Goal: Task Accomplishment & Management: Complete application form

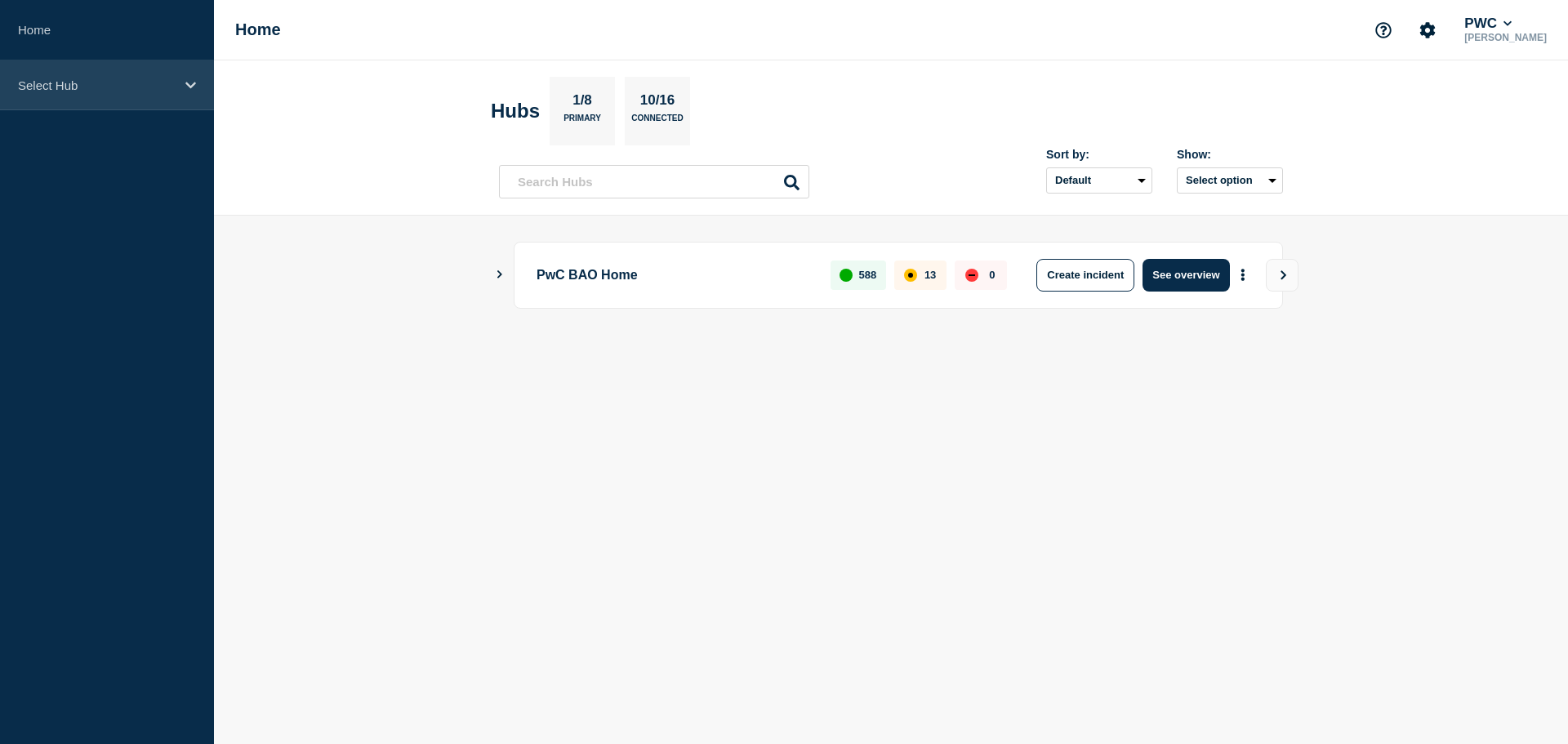
click at [99, 89] on p "Select Hub" at bounding box center [97, 85] width 157 height 14
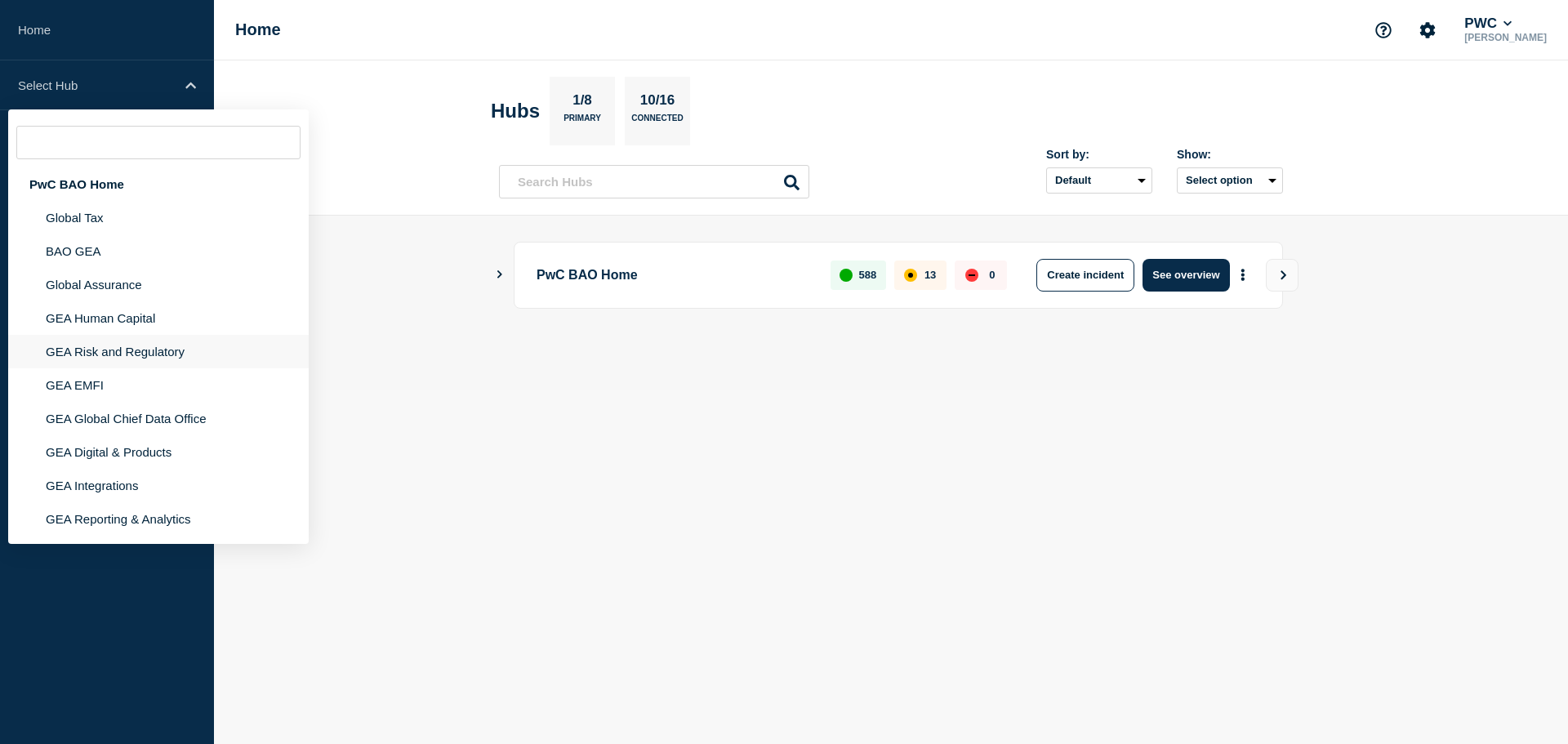
click at [126, 356] on li "GEA Risk and Regulatory" at bounding box center [158, 351] width 300 height 34
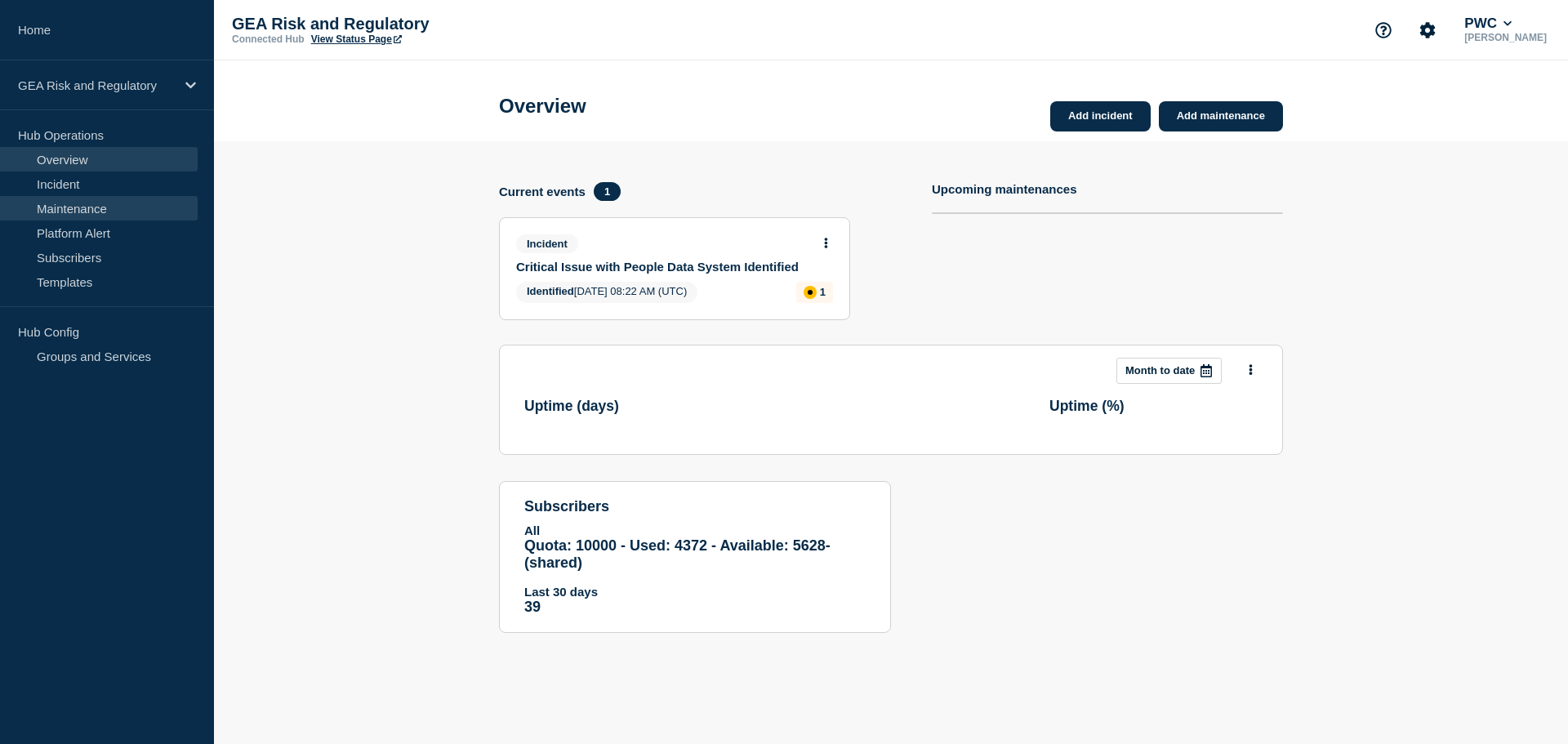
click at [89, 211] on link "Maintenance" at bounding box center [99, 208] width 198 height 25
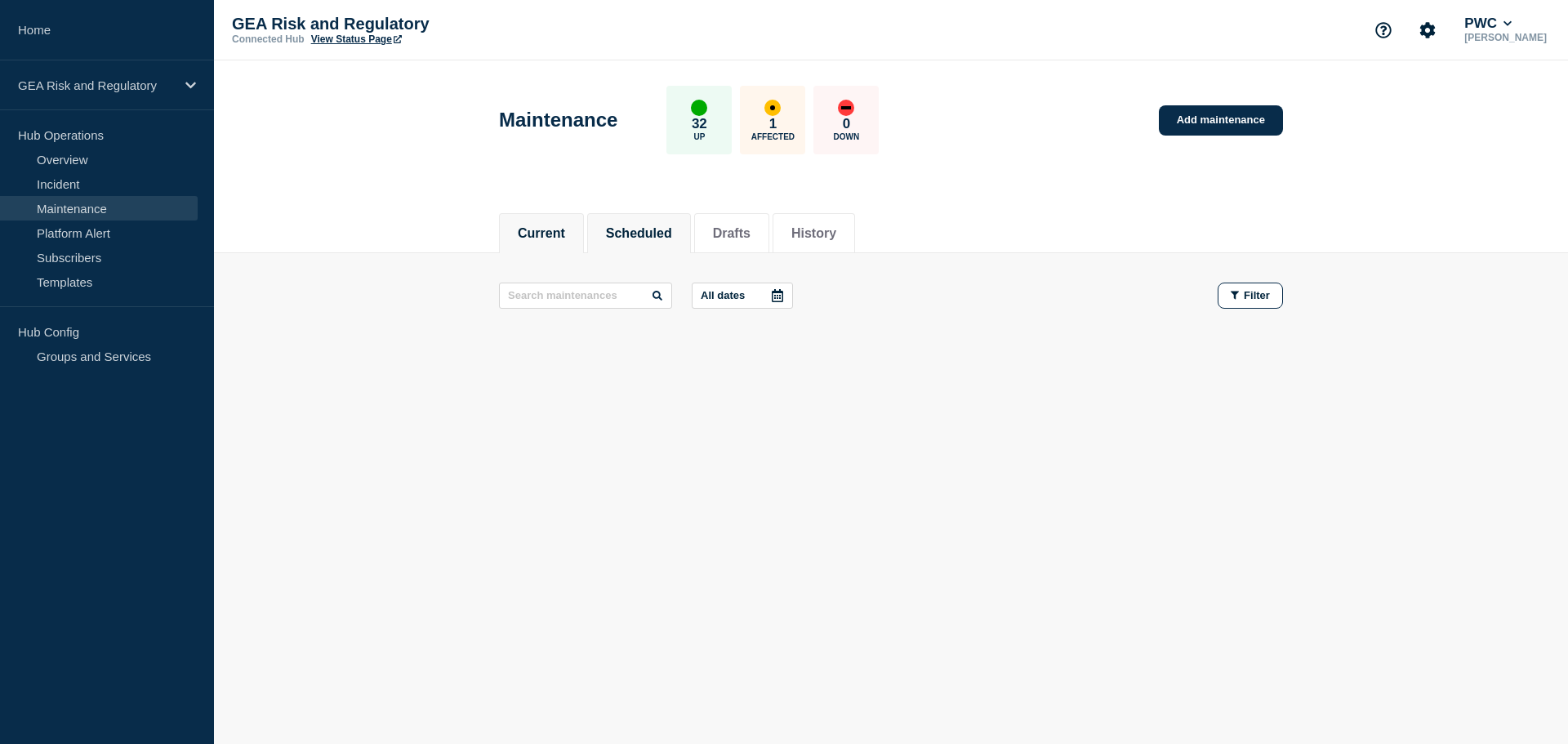
click at [652, 233] on button "Scheduled" at bounding box center [639, 233] width 67 height 15
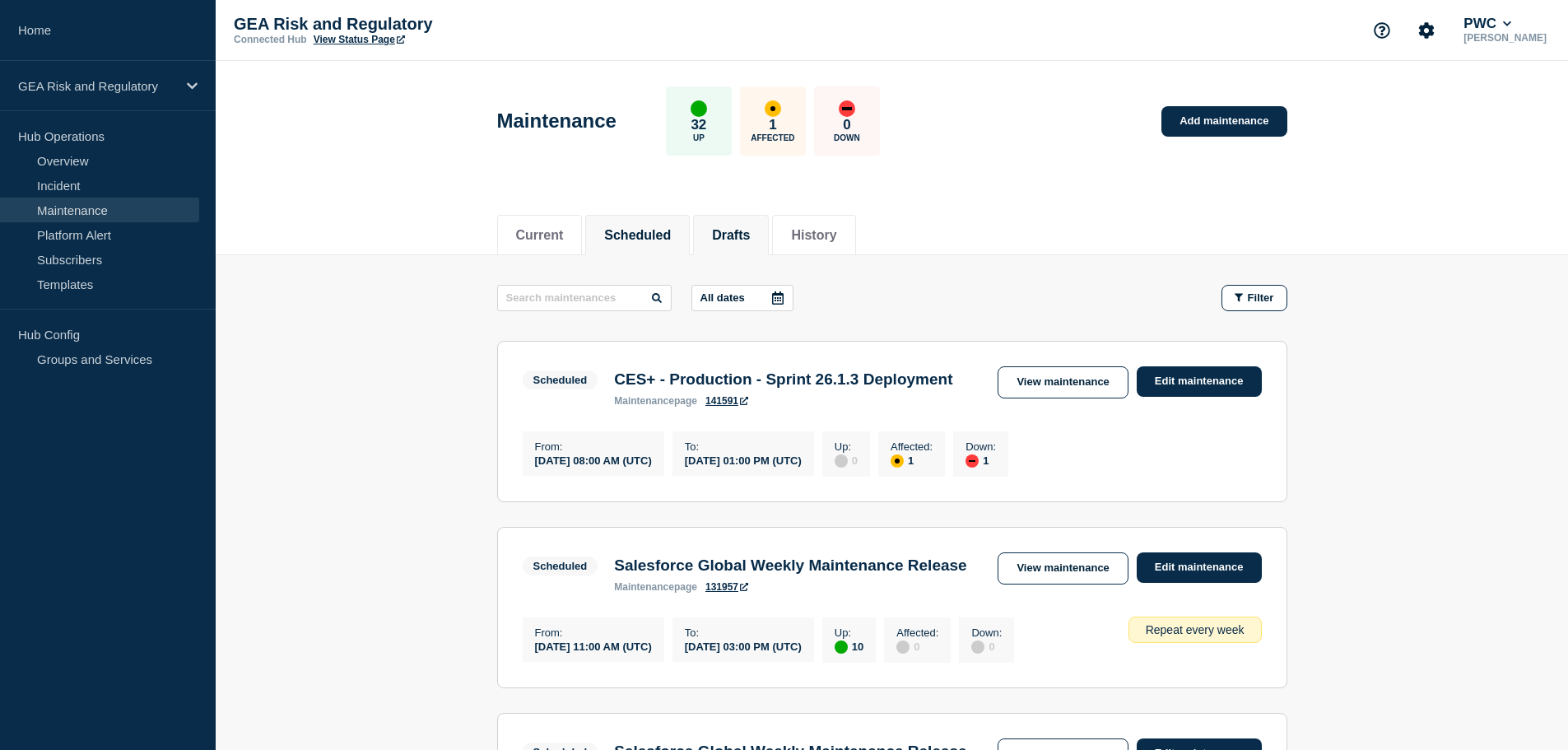
click at [745, 232] on button "Drafts" at bounding box center [730, 235] width 38 height 15
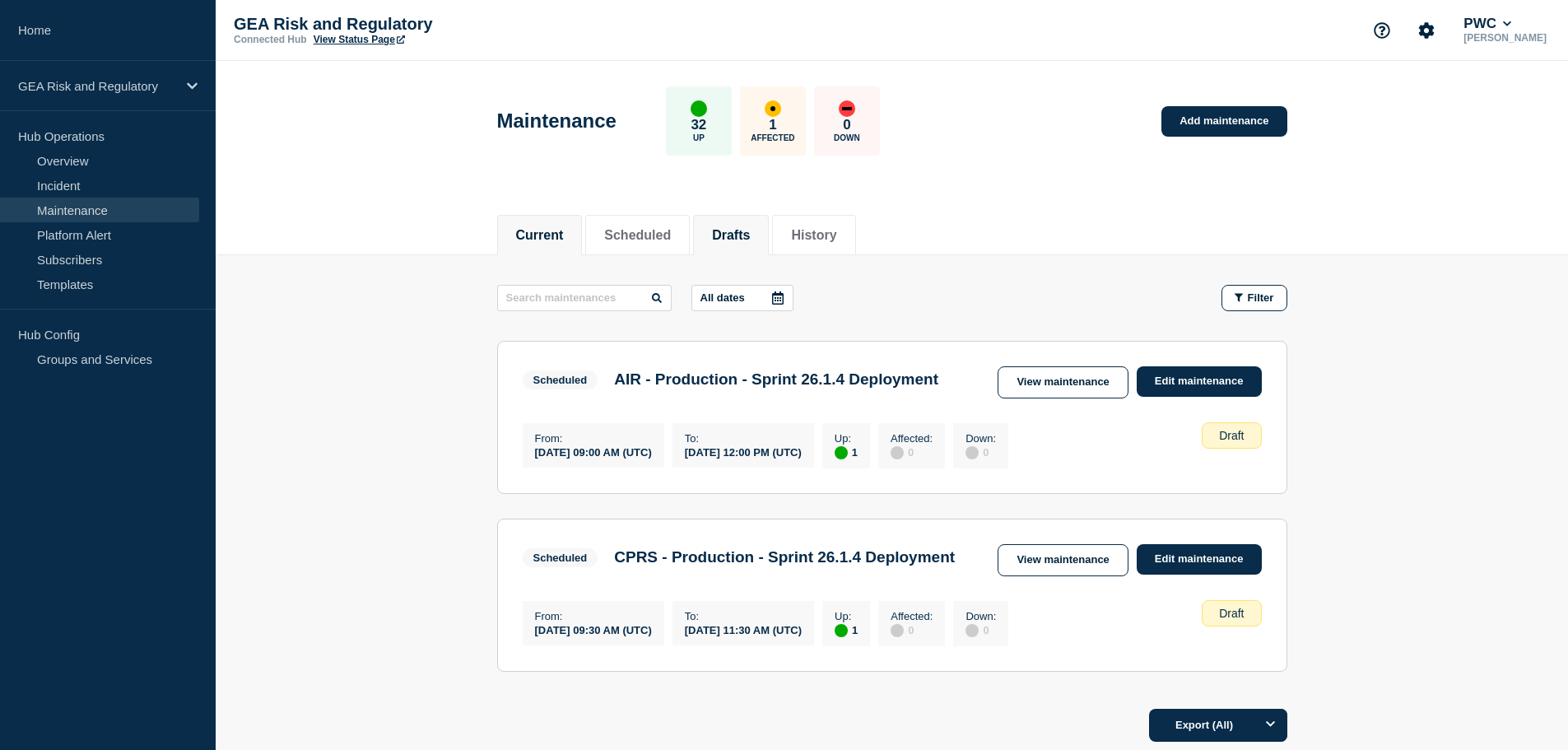
click at [544, 237] on button "Current" at bounding box center [540, 235] width 48 height 15
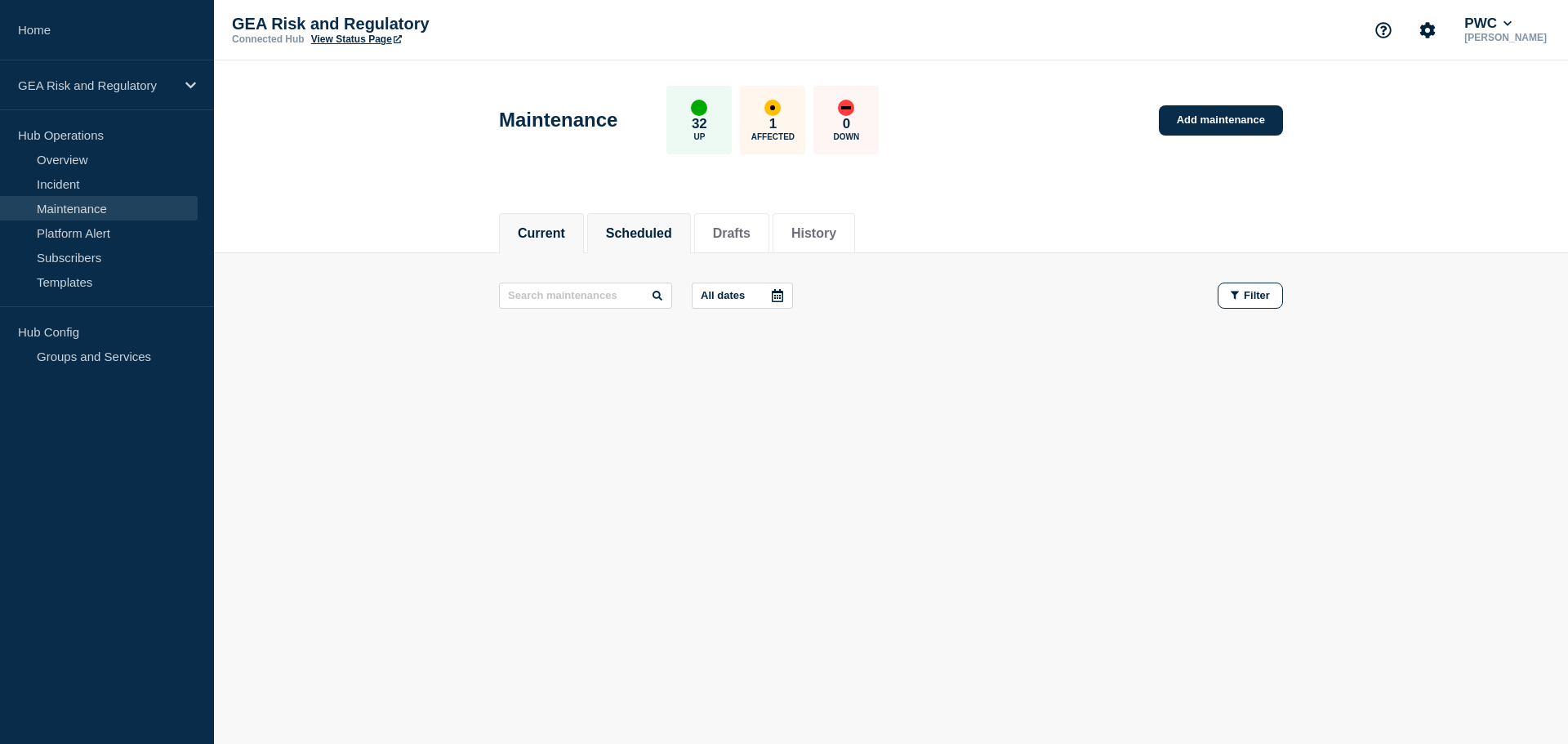
click at [668, 230] on button "Scheduled" at bounding box center [639, 233] width 67 height 15
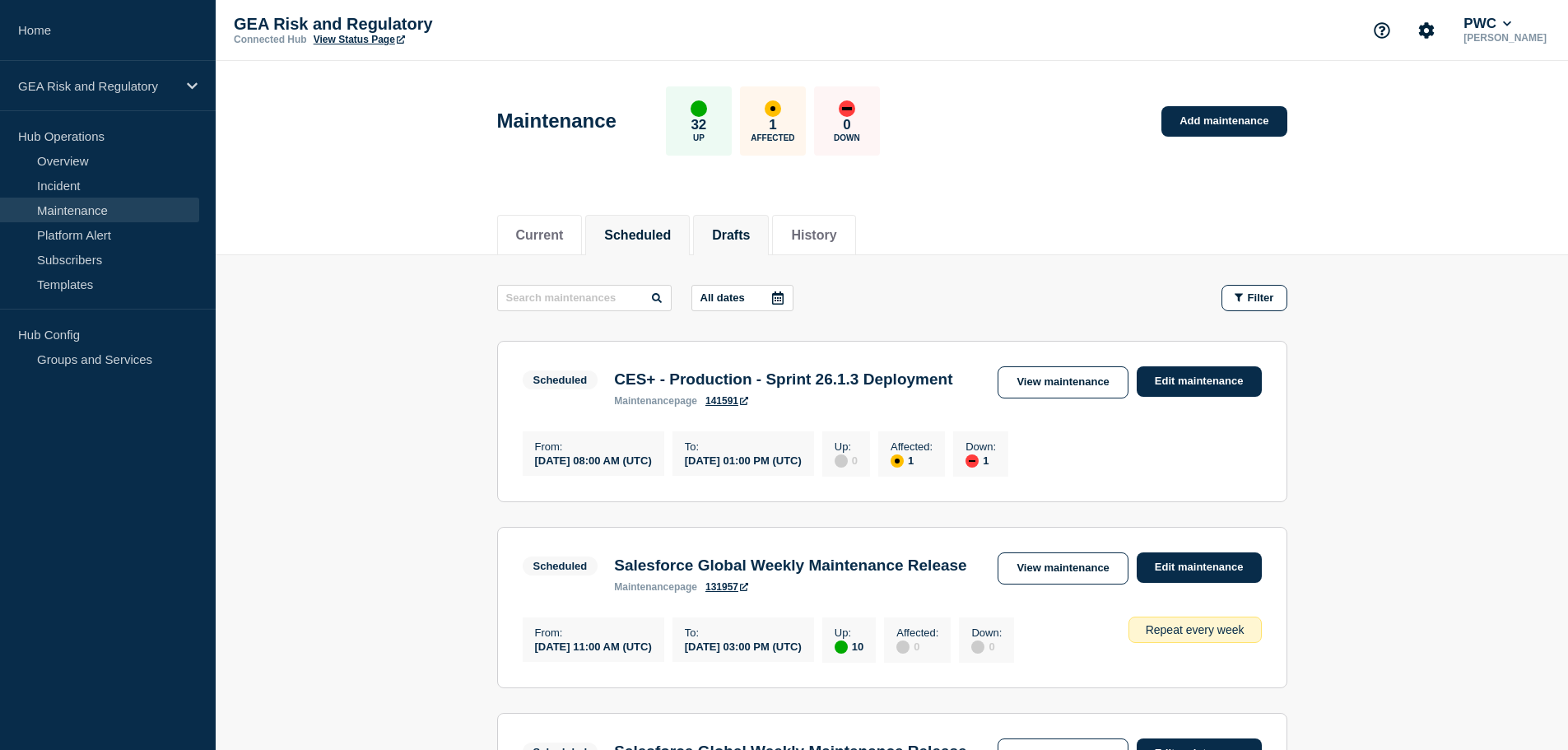
click at [750, 233] on button "Drafts" at bounding box center [730, 235] width 38 height 15
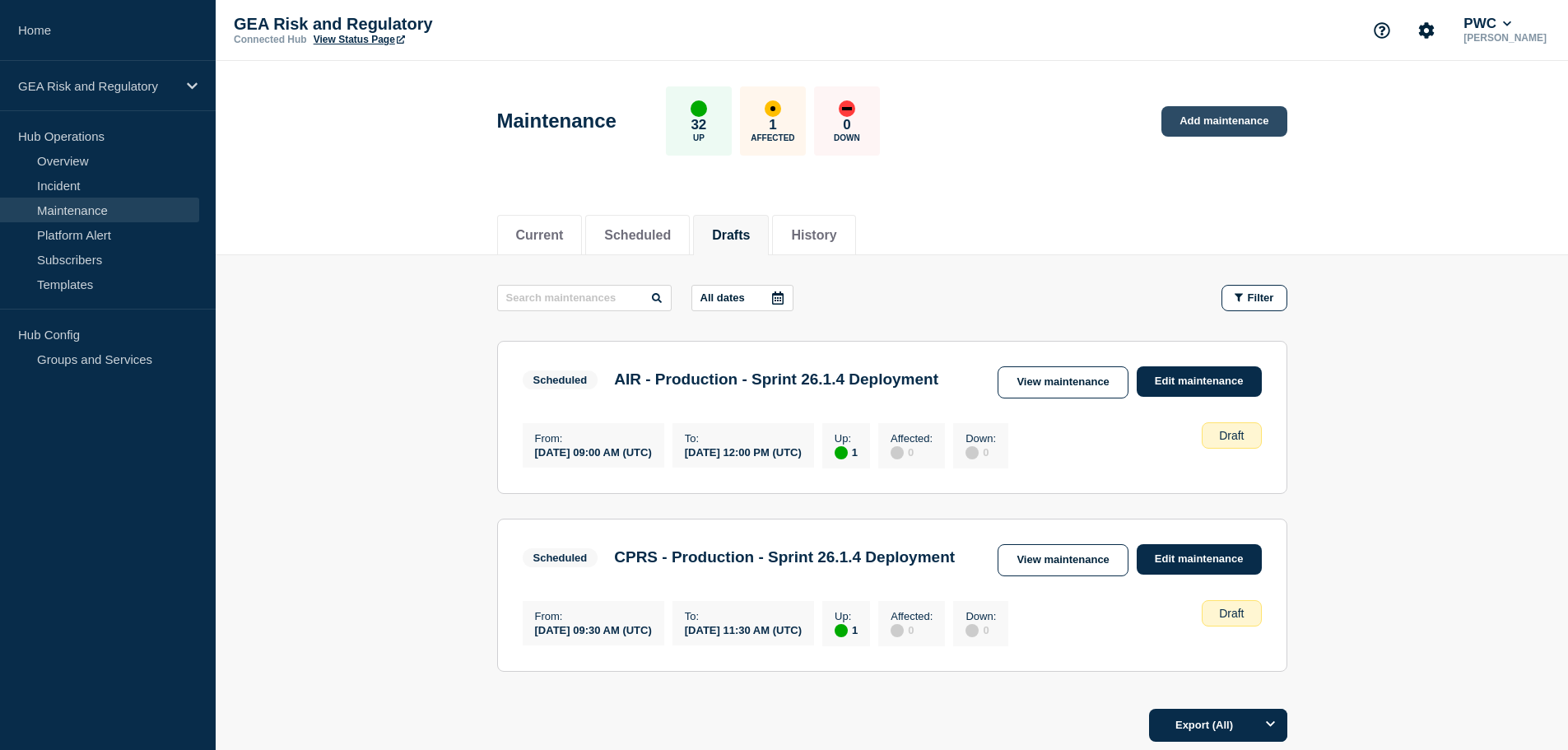
click at [1241, 113] on link "Add maintenance" at bounding box center [1223, 121] width 125 height 30
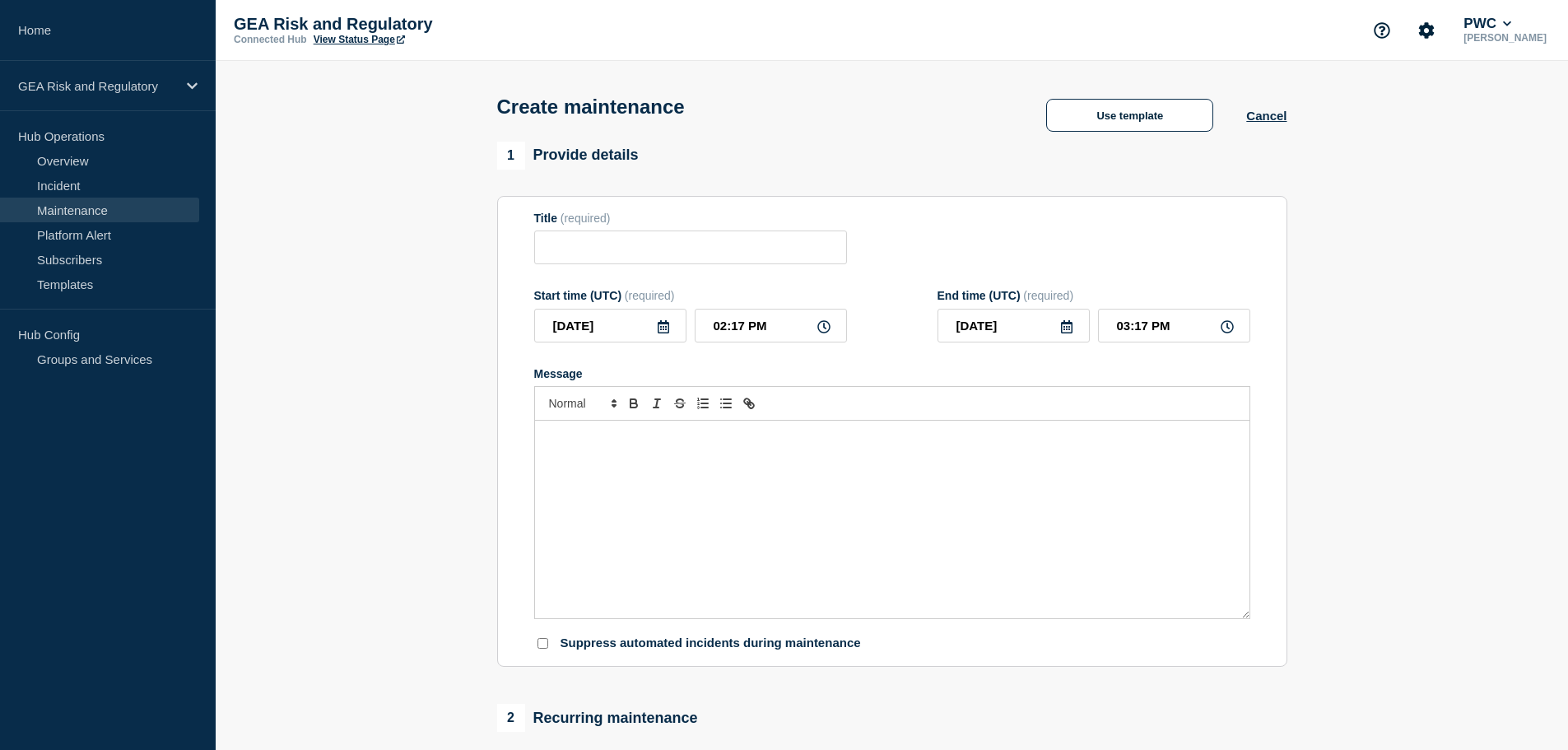
click at [645, 472] on div "Message" at bounding box center [892, 519] width 714 height 198
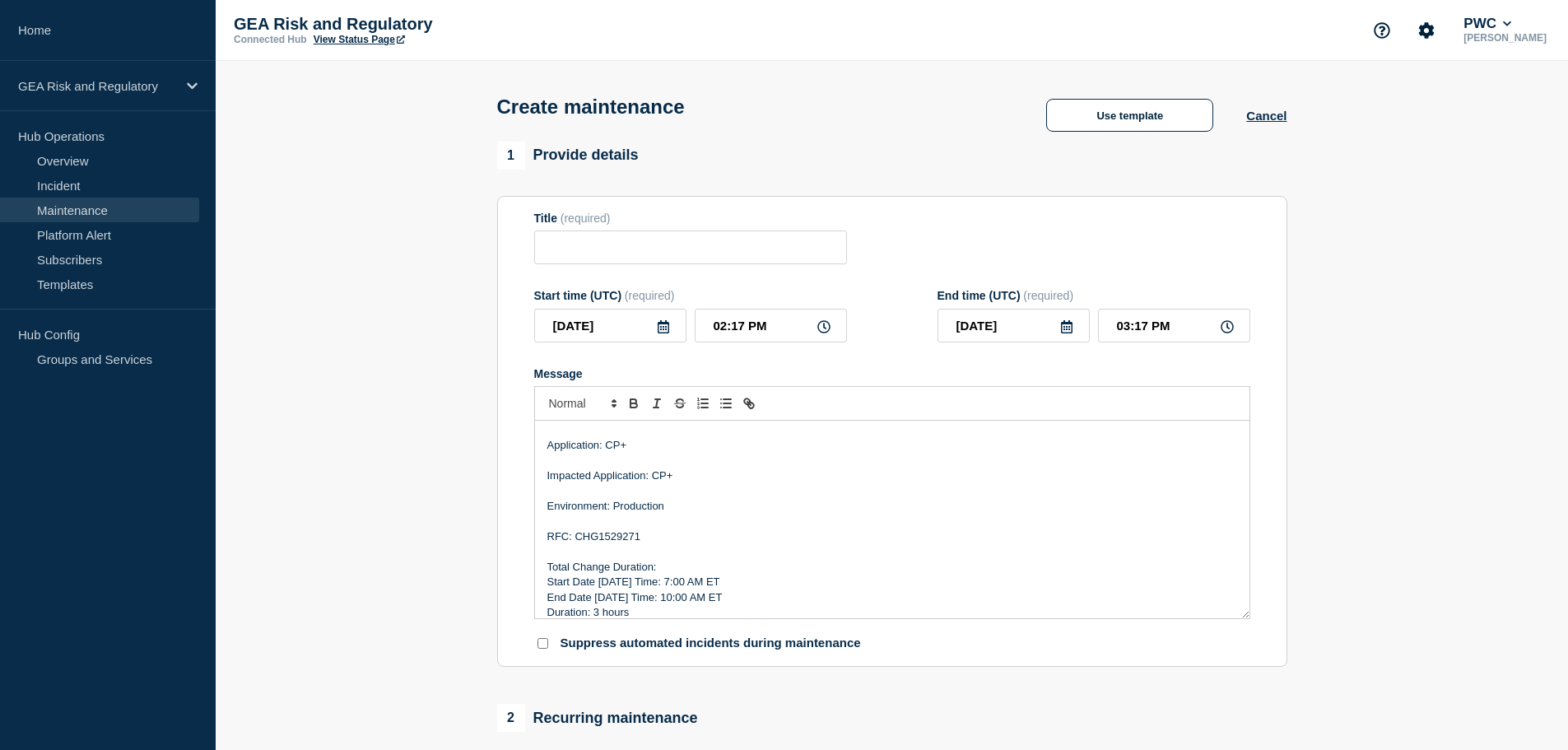
click at [606, 538] on p "RFC: CHG1529271" at bounding box center [892, 537] width 689 height 15
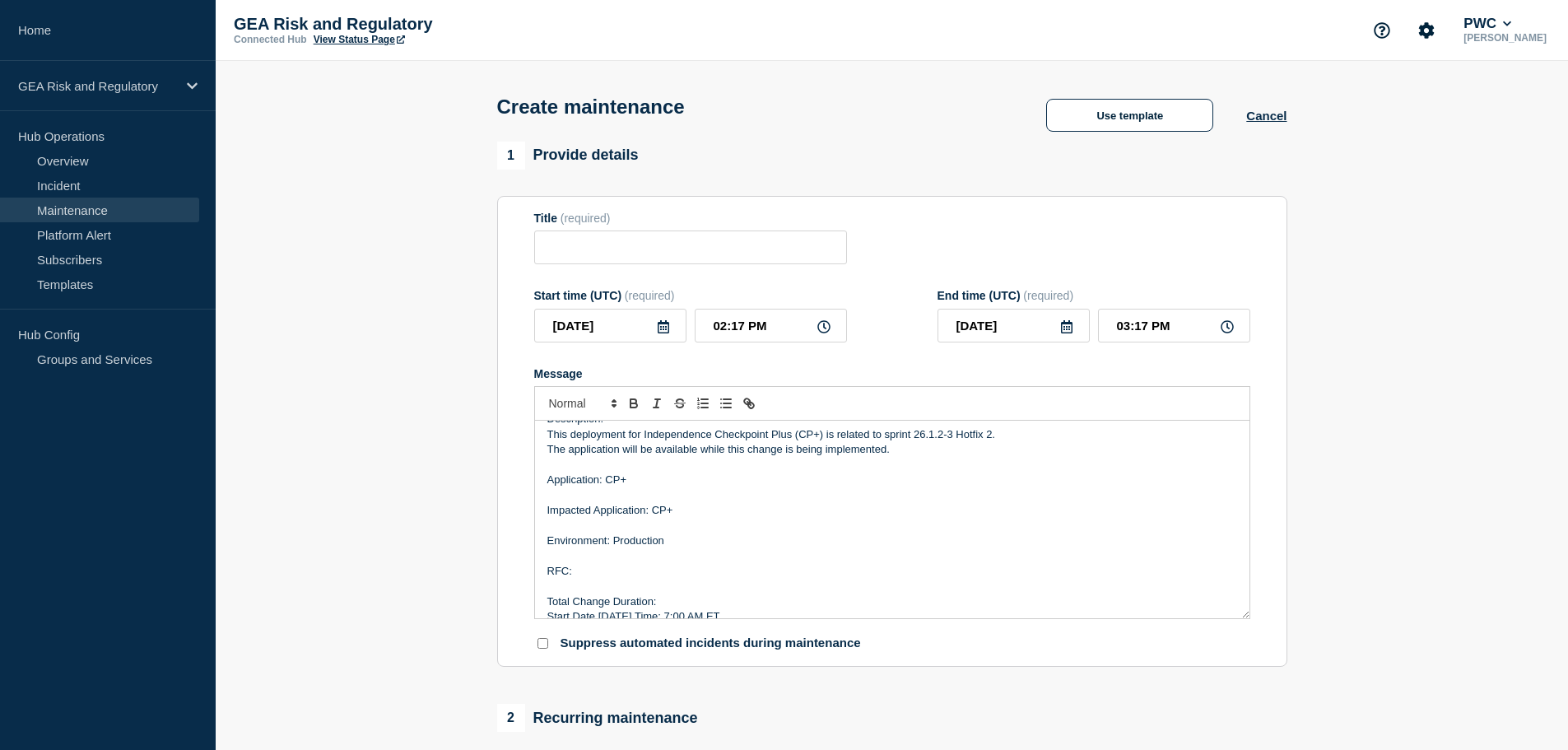
scroll to position [0, 0]
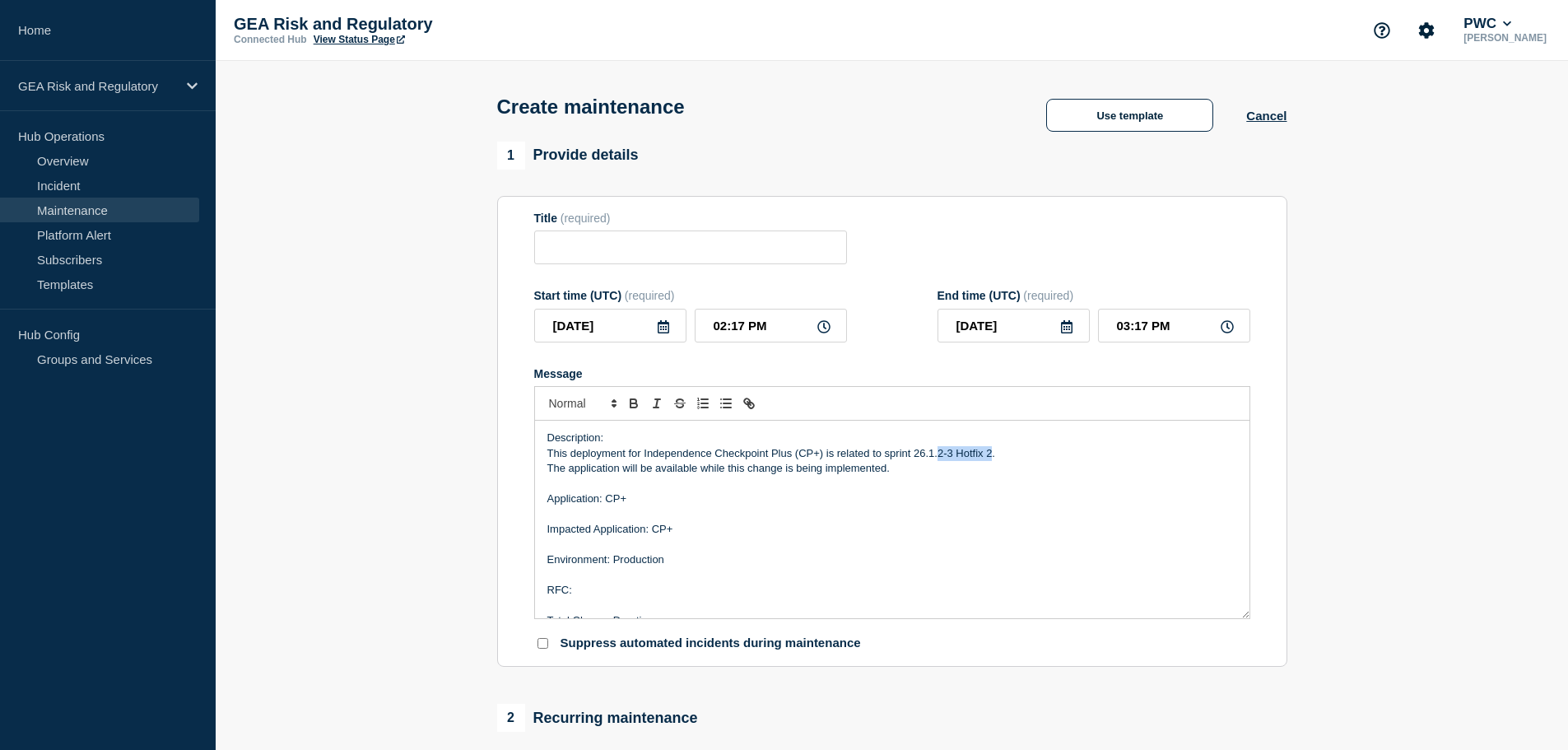
drag, startPoint x: 992, startPoint y: 455, endPoint x: 938, endPoint y: 457, distance: 54.0
click at [938, 457] on p "This deployment for Independence Checkpoint Plus (CP+) is related to sprint 26.…" at bounding box center [892, 453] width 689 height 15
click at [666, 588] on p "RFC:" at bounding box center [892, 590] width 689 height 15
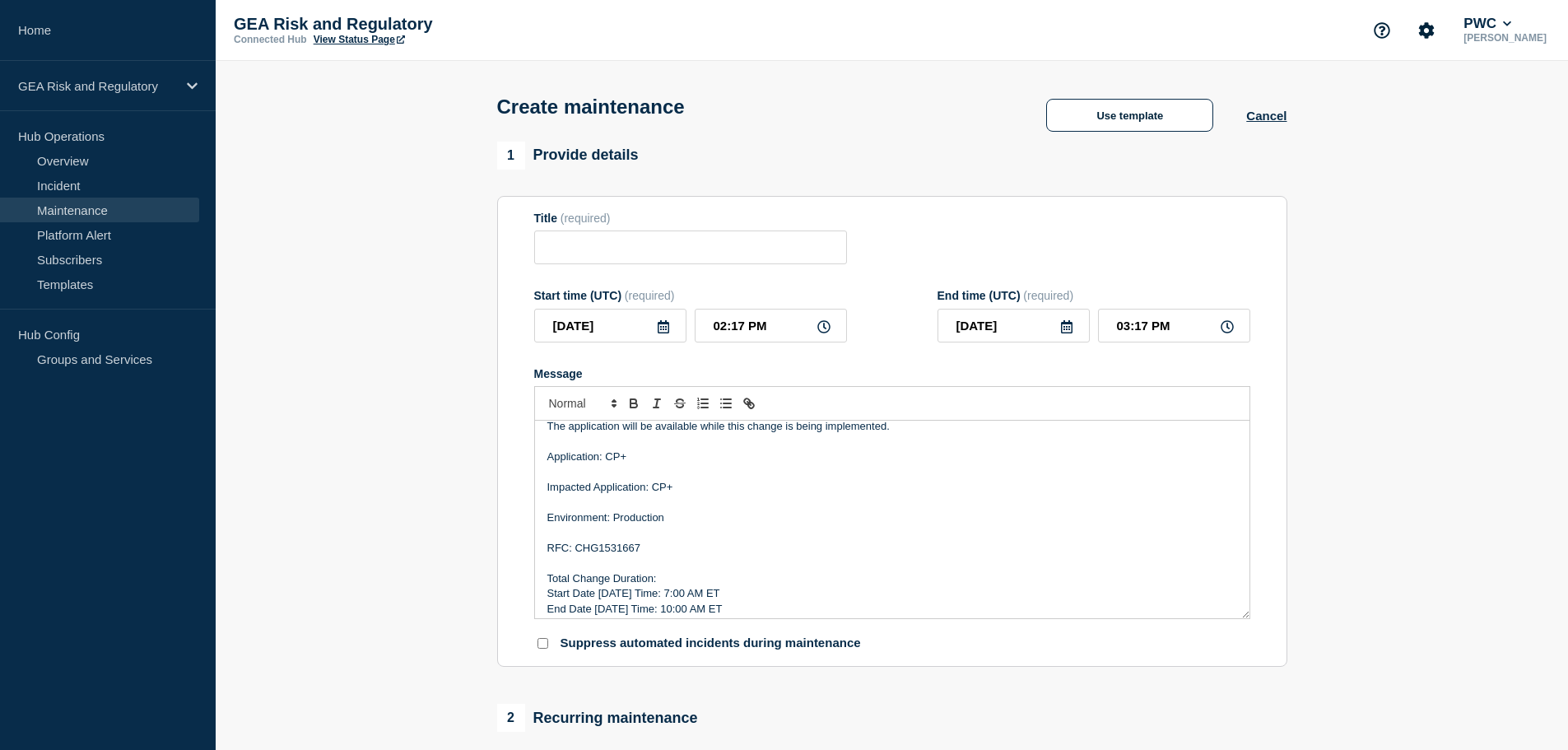
scroll to position [65, 0]
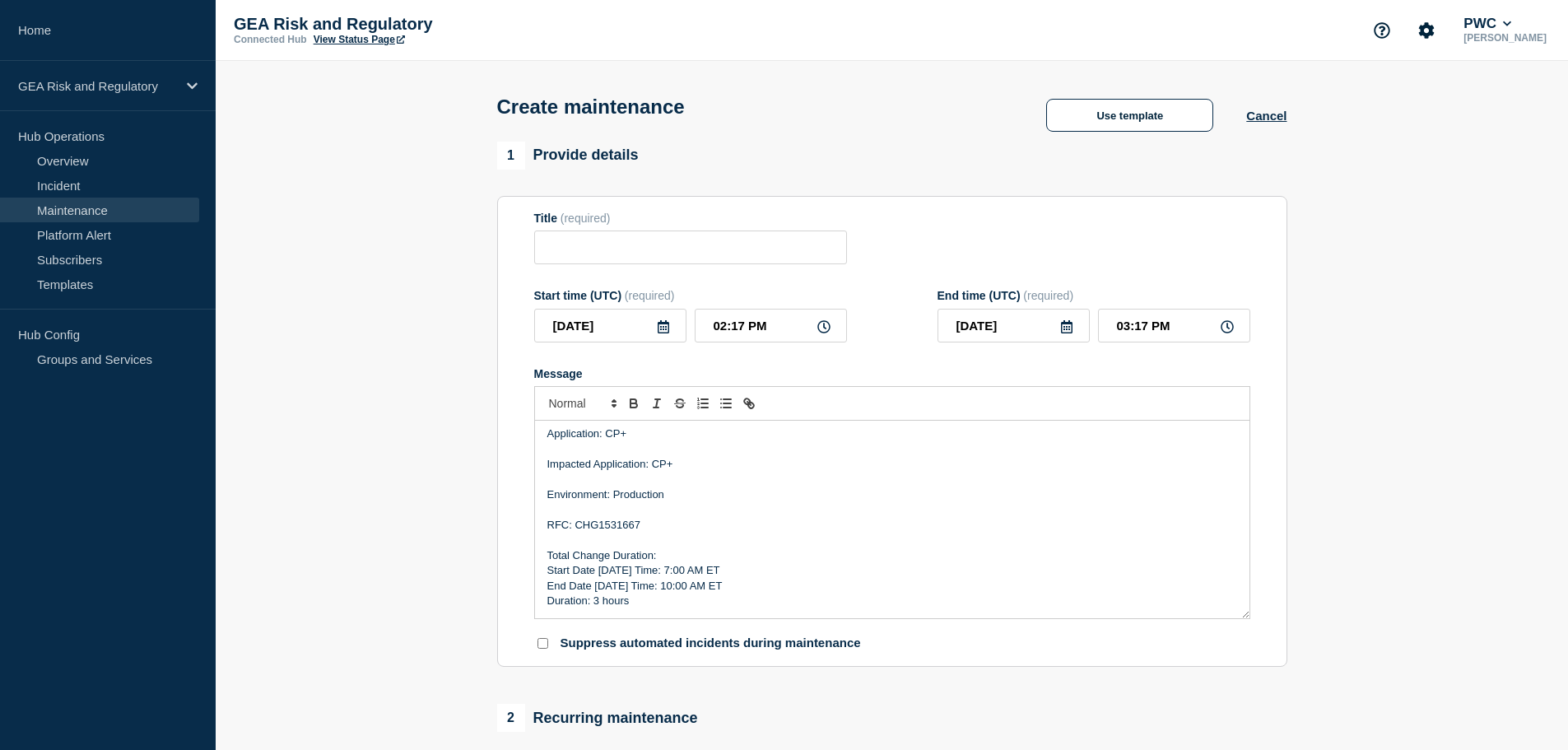
click at [619, 570] on p "Start Date [DATE] Time: 7:00 AM ET" at bounding box center [892, 570] width 689 height 15
click at [670, 573] on p "Start Date [DATE] Time: 7:00 AM ET" at bounding box center [892, 570] width 689 height 15
click at [600, 586] on p "End Date [DATE] Time: 10:00 PM ET" at bounding box center [892, 585] width 689 height 15
click at [669, 585] on p "End Date [DATE] Time: 10:00 PM ET" at bounding box center [892, 585] width 689 height 15
click at [644, 608] on p "Duration: ​3 hours" at bounding box center [892, 601] width 689 height 15
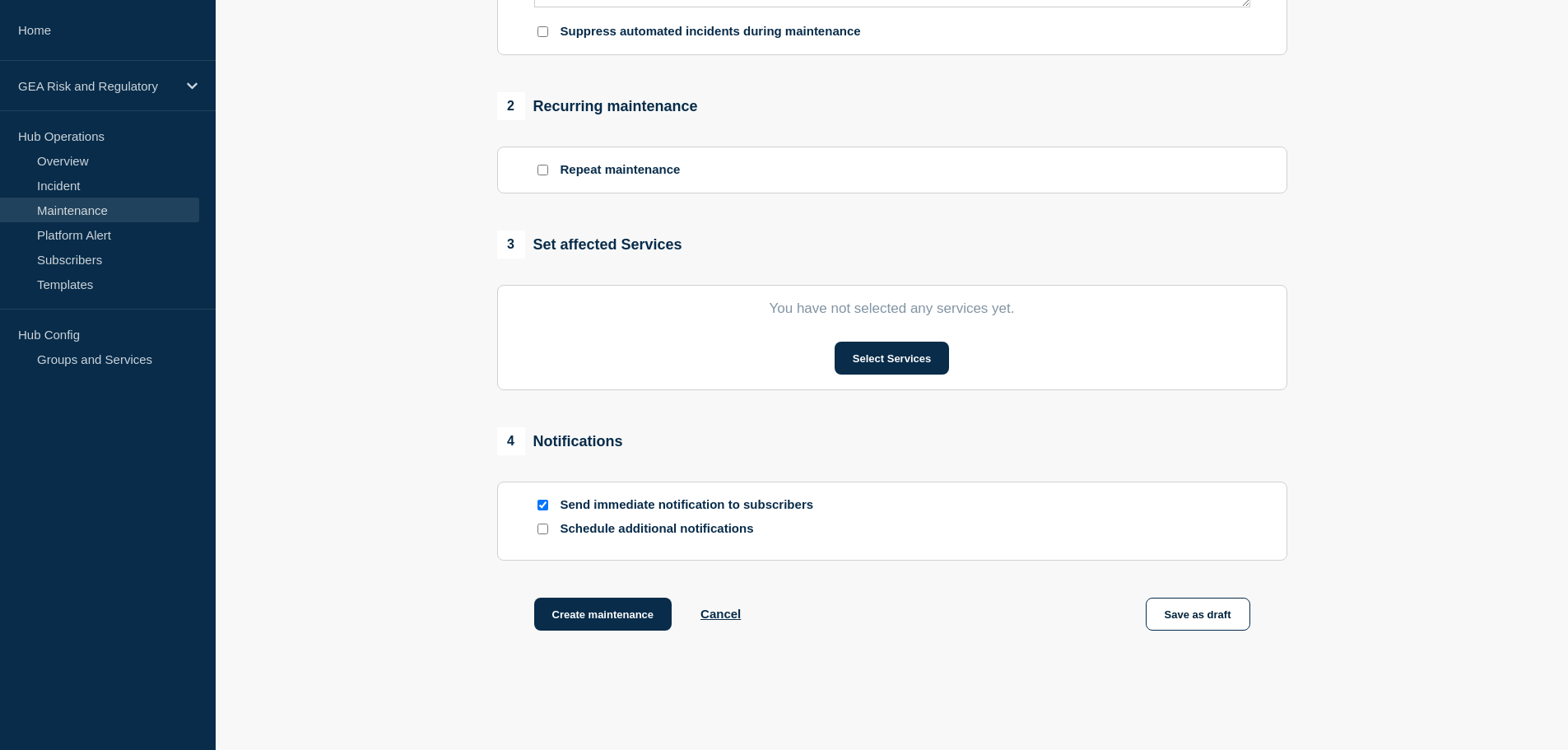
scroll to position [686, 0]
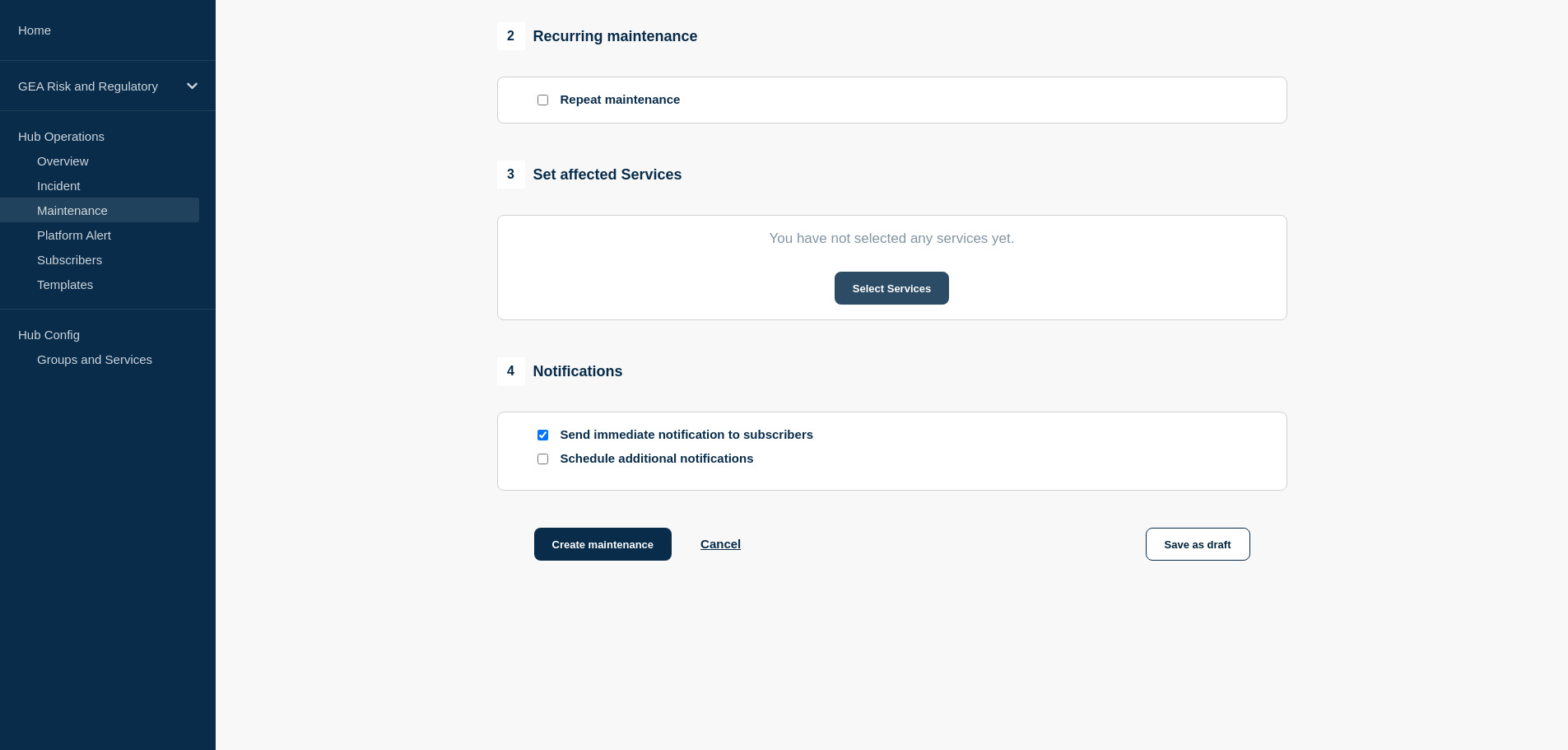
click at [888, 291] on button "Select Services" at bounding box center [892, 288] width 114 height 33
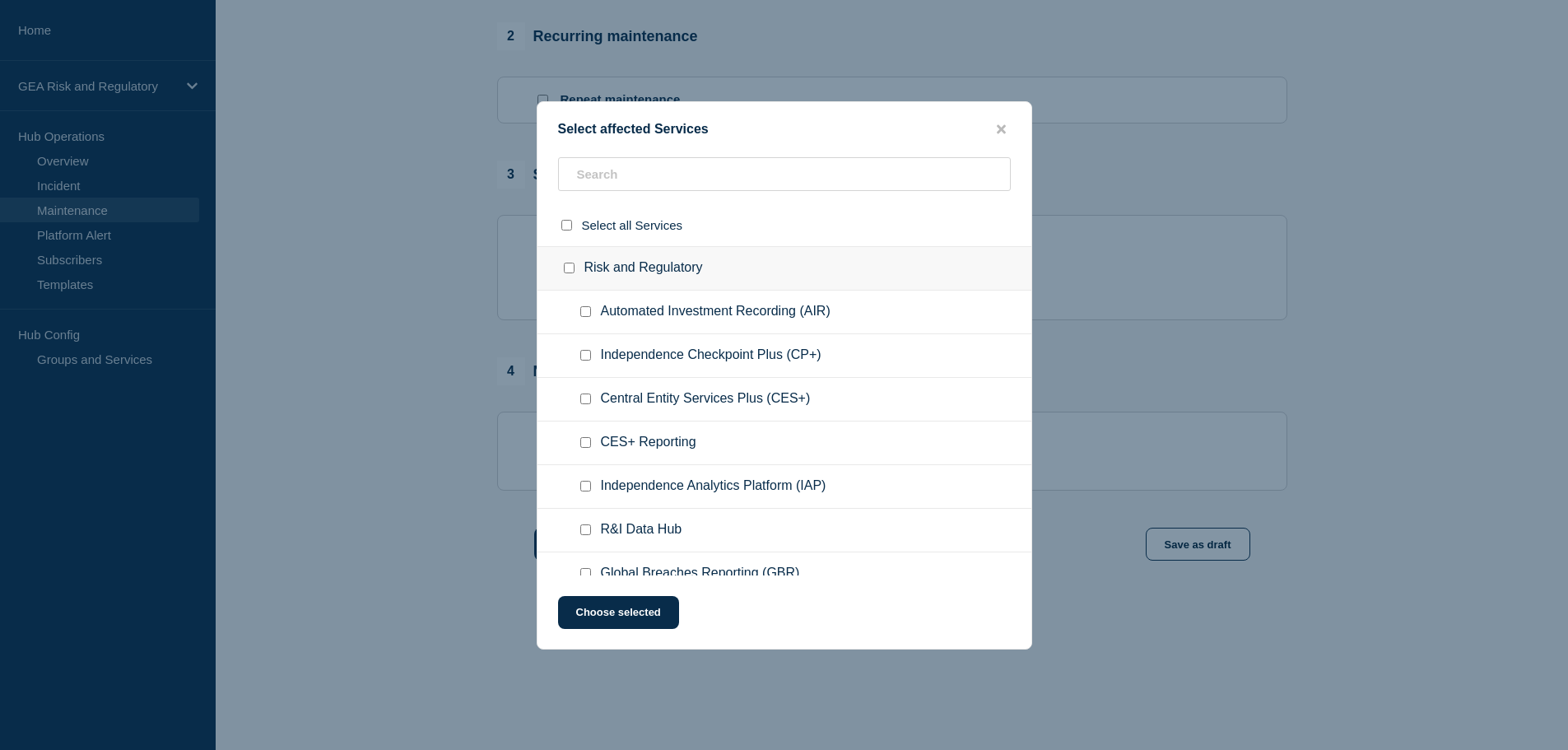
click at [586, 358] on input "Independence Checkpoint Plus (CP+) checkbox" at bounding box center [585, 356] width 11 height 11
checkbox input "true"
click at [642, 618] on button "Choose selected" at bounding box center [619, 612] width 121 height 33
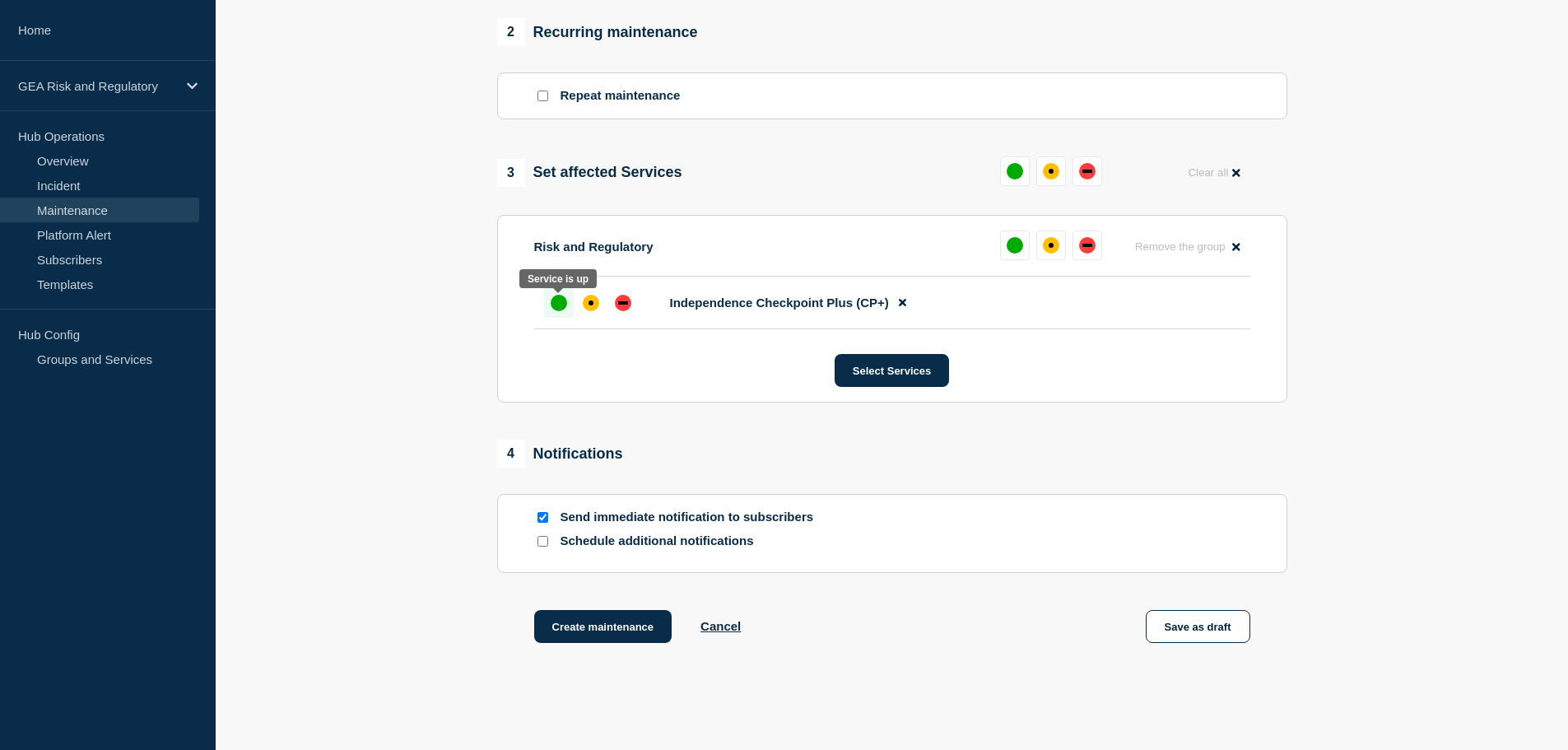
click at [557, 304] on div "up" at bounding box center [559, 303] width 17 height 17
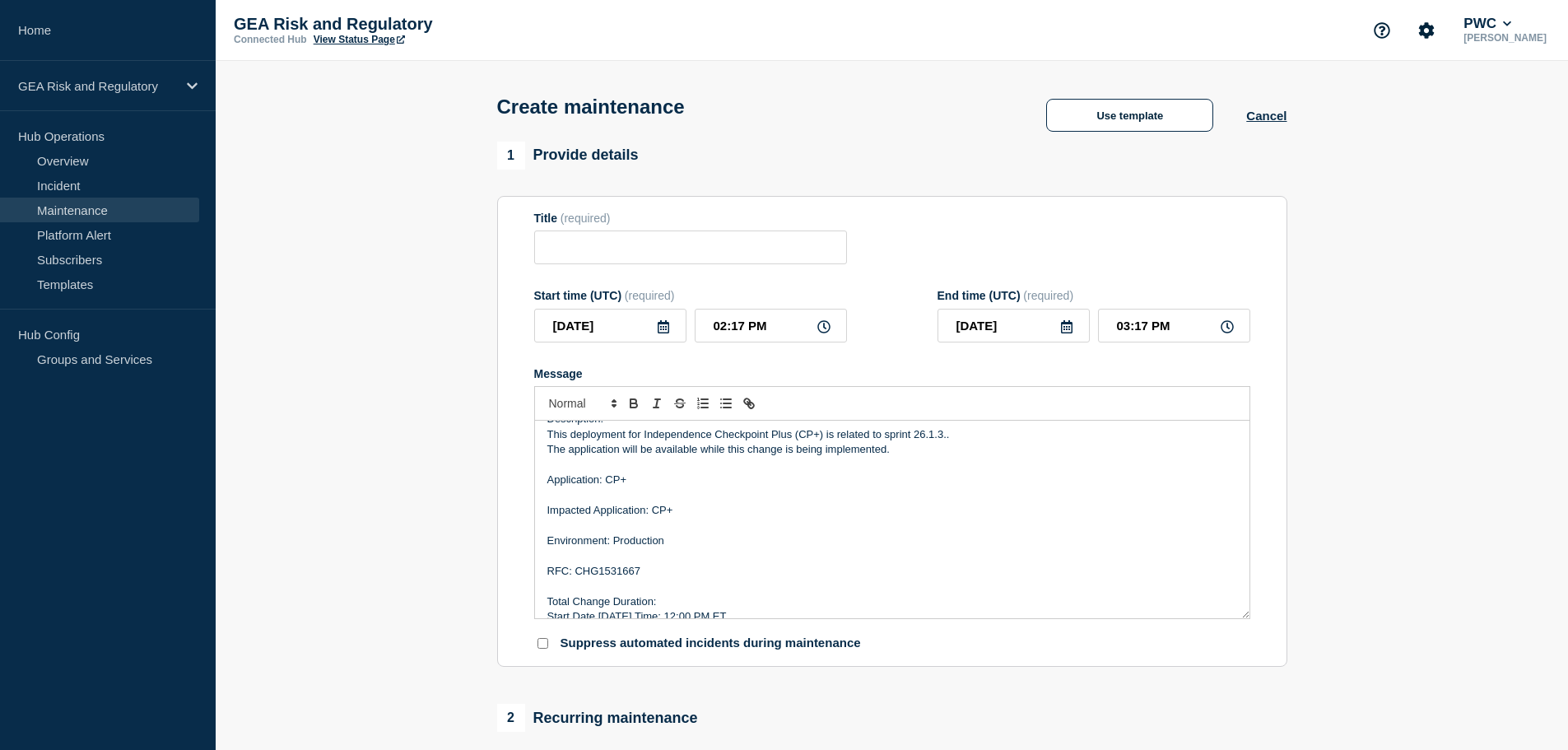
scroll to position [0, 0]
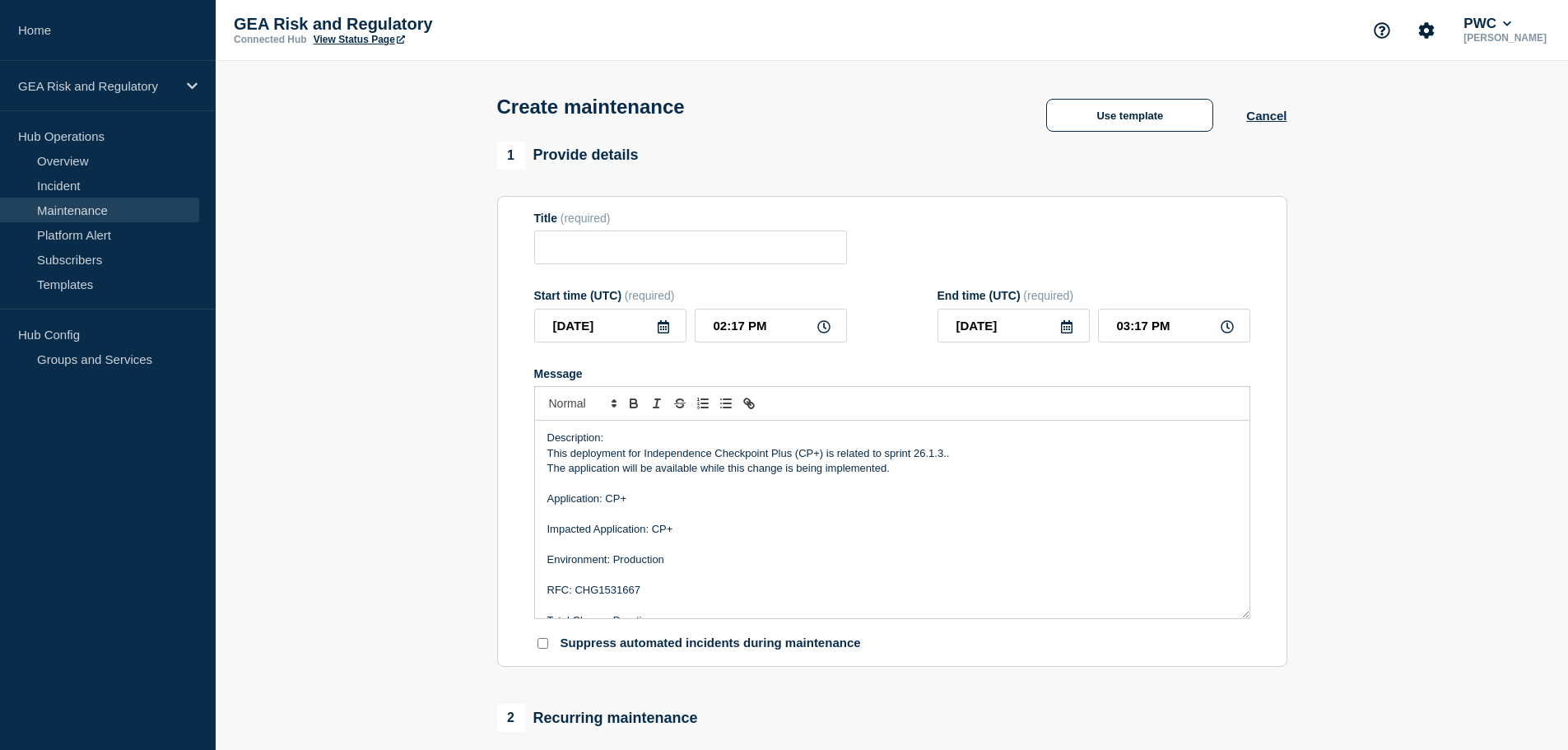
click at [665, 331] on icon at bounding box center [663, 326] width 13 height 13
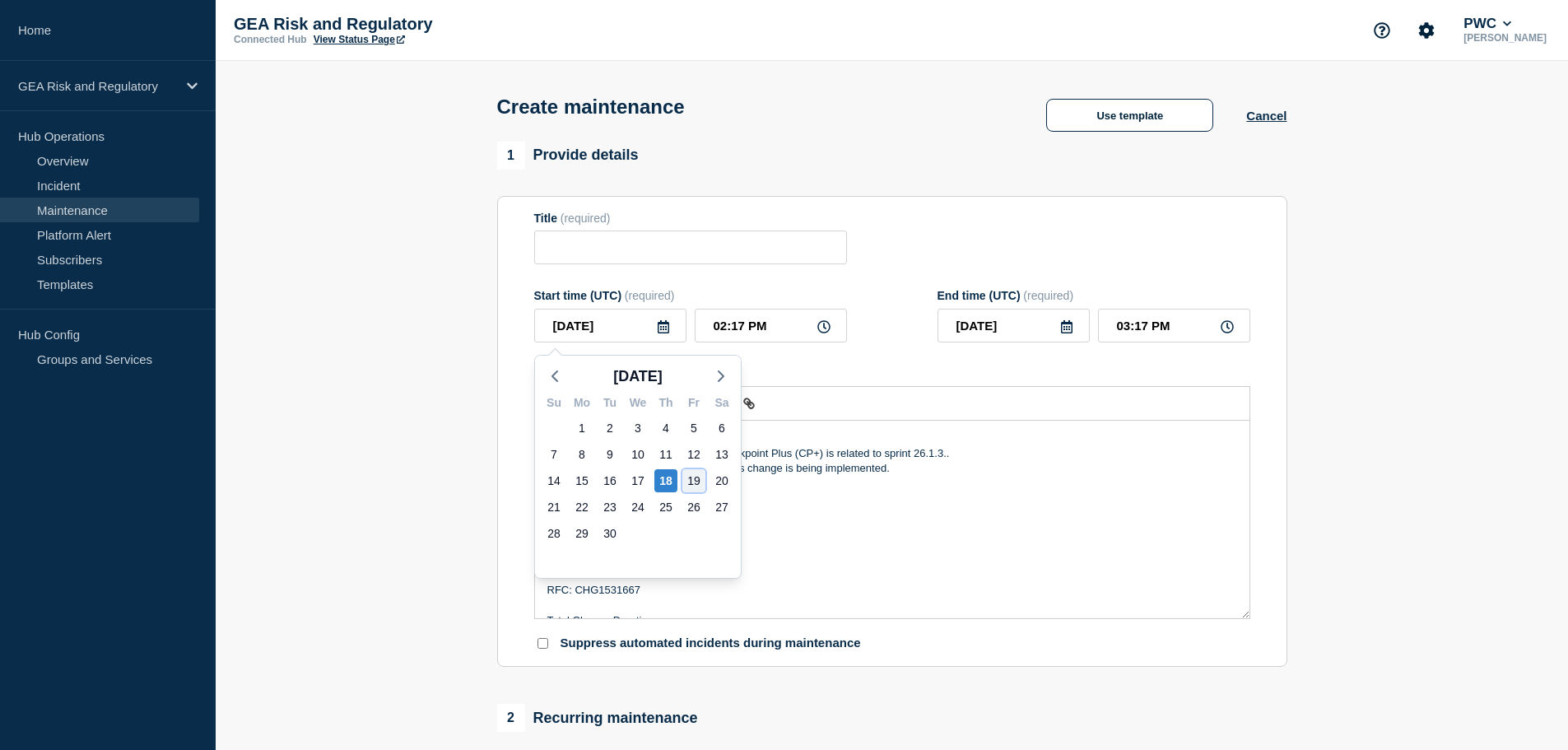
click at [695, 483] on div "19" at bounding box center [693, 480] width 23 height 23
type input "[DATE]"
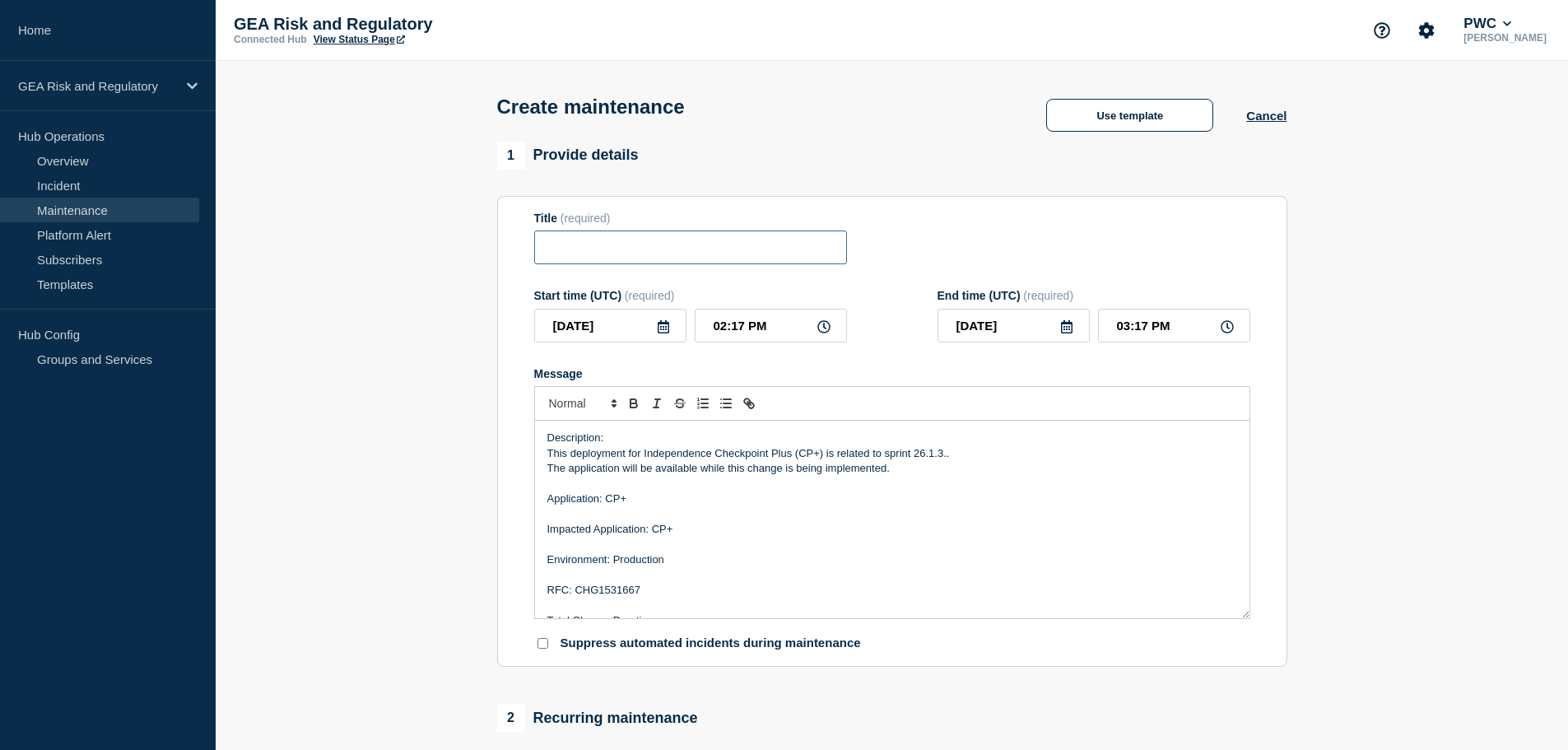
click at [571, 256] on input "Title" at bounding box center [690, 247] width 312 height 34
paste input "CP+ - Production - Sprint 26.1.2-3 Hotfix 2 Deployment"
drag, startPoint x: 688, startPoint y: 249, endPoint x: 752, endPoint y: 251, distance: 64.0
click at [752, 251] on input "CP+ - Production - Sprint 26.1.2-3 Hotfix 2 Deployment" at bounding box center [690, 247] width 312 height 34
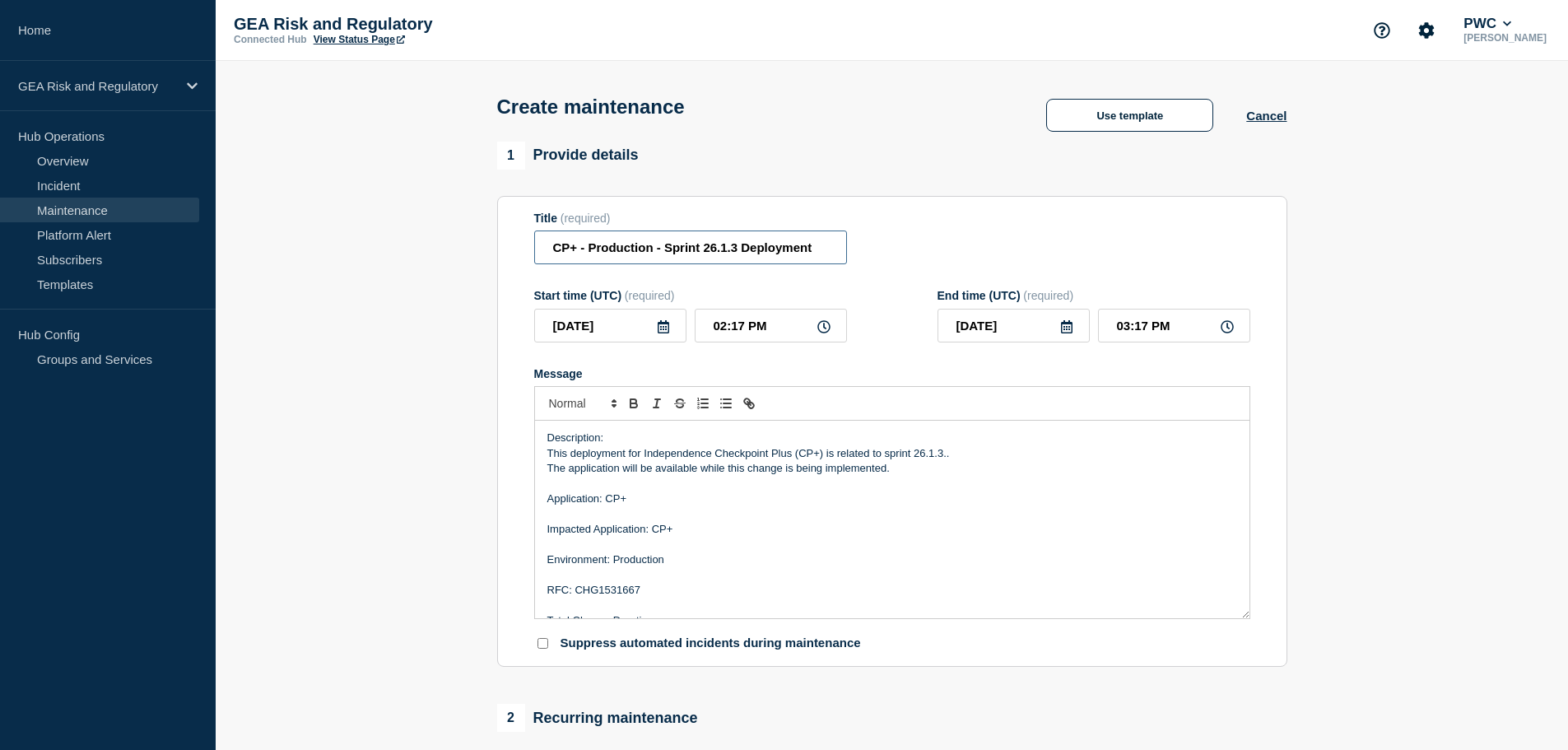
scroll to position [0, 0]
type input "CP+ - Production - Sprint 26.1.3 Deployment"
click at [704, 318] on input "02:17 PM" at bounding box center [771, 325] width 153 height 34
type input "04:17 PM"
type input "05:17 PM"
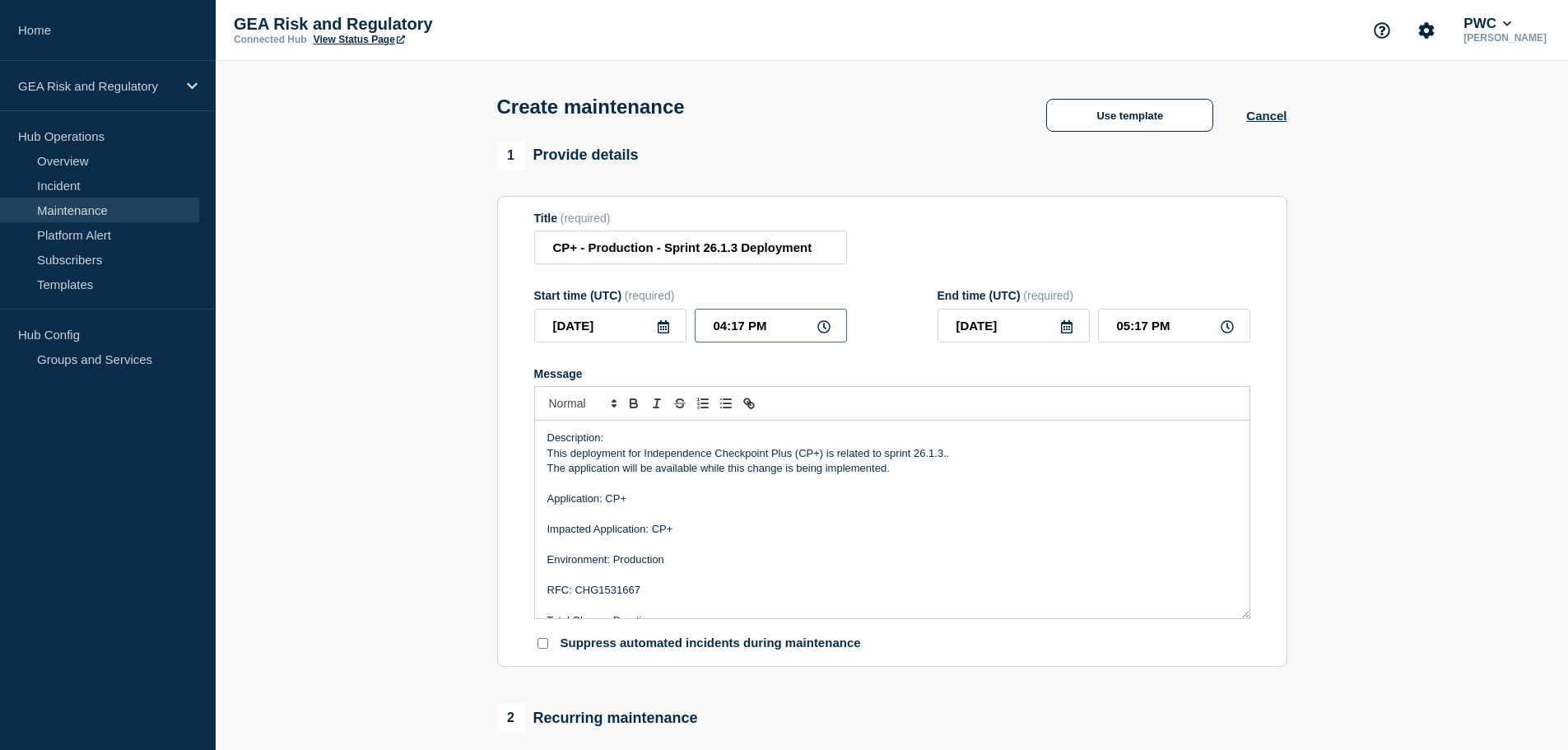
type input "04:07 PM"
type input "05:07 PM"
type input "04:00 PM"
click at [1108, 336] on input "05:00 PM" at bounding box center [1174, 325] width 153 height 34
type input "07:00 PM"
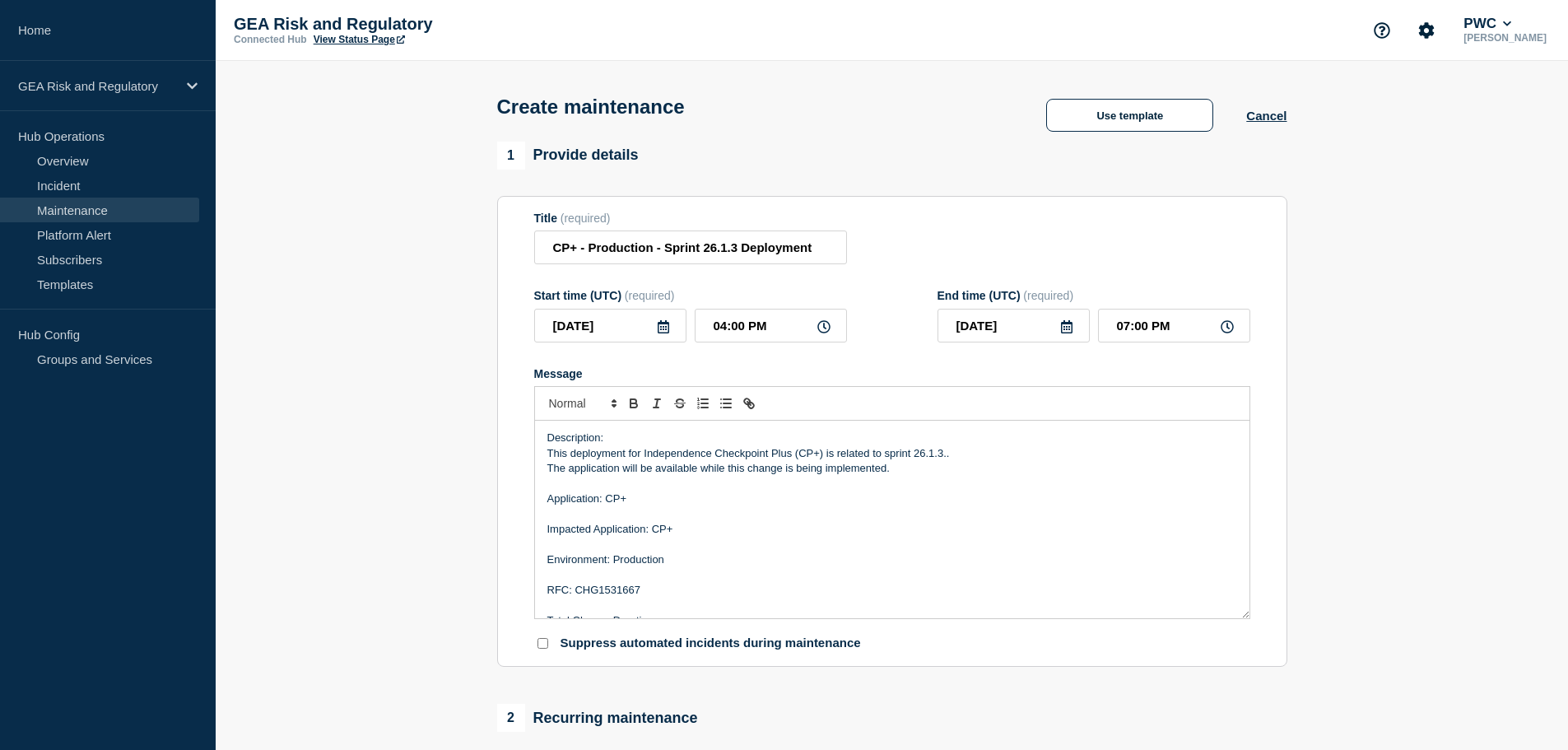
click at [353, 417] on section "1 Provide details Title (required) CP+ - Production - Sprint 26.1.3 Deployment …" at bounding box center [892, 756] width 1352 height 1229
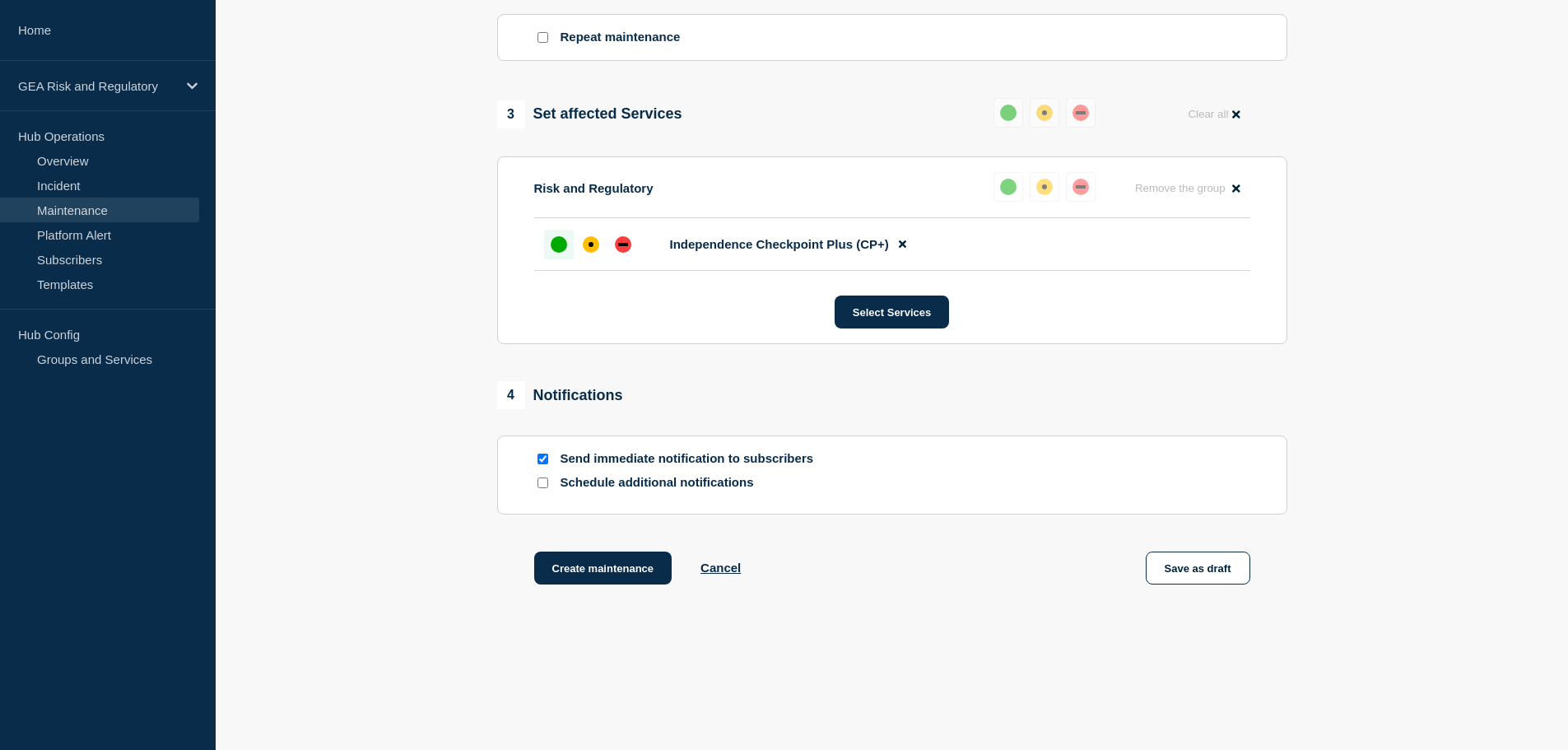
scroll to position [772, 0]
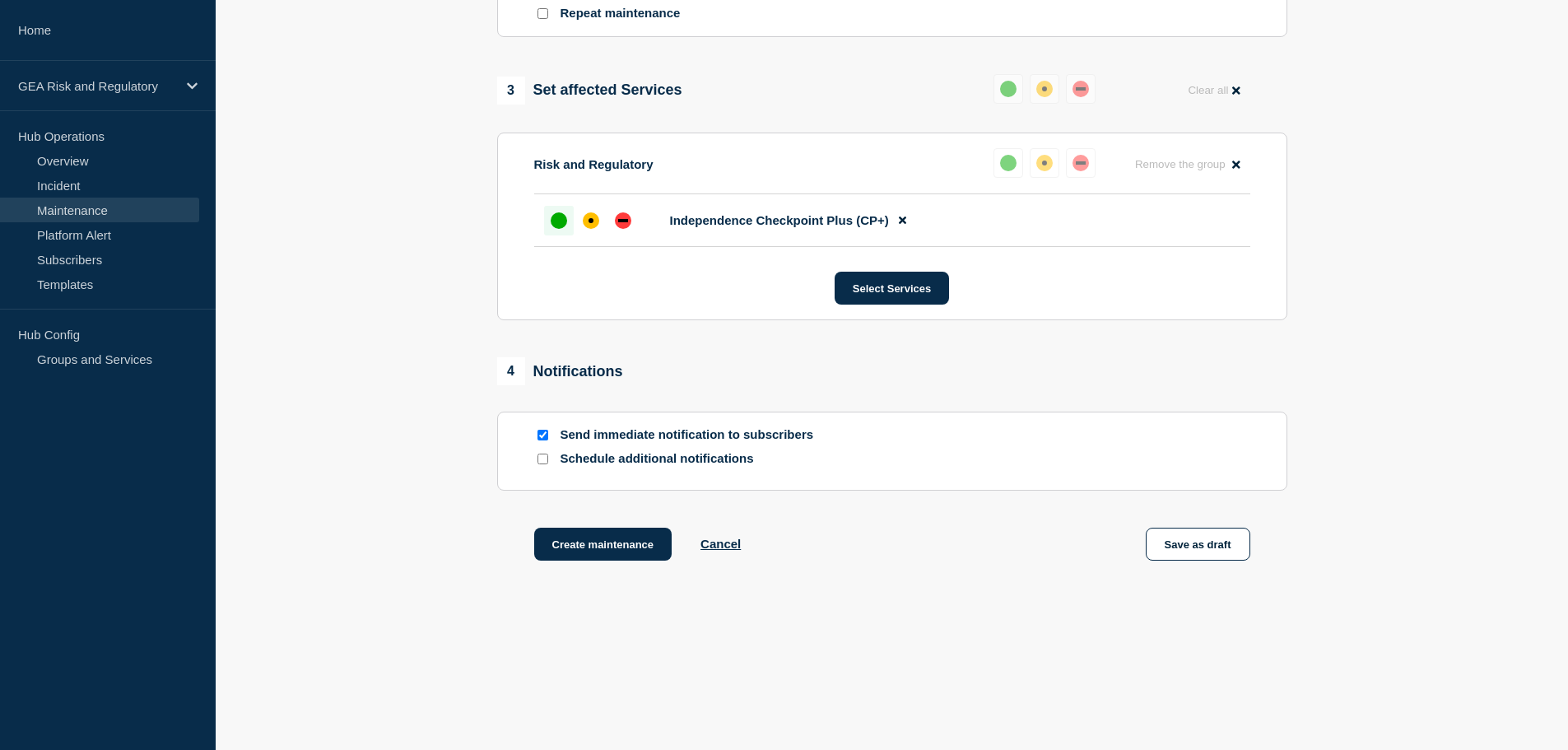
drag, startPoint x: 542, startPoint y: 435, endPoint x: 565, endPoint y: 448, distance: 26.4
click at [542, 435] on input "Send immediate notification to subscribers" at bounding box center [543, 435] width 11 height 11
drag, startPoint x: 540, startPoint y: 434, endPoint x: 540, endPoint y: 448, distance: 14.0
click at [540, 434] on input "Send immediate notification to subscribers" at bounding box center [543, 435] width 11 height 11
checkbox input "true"
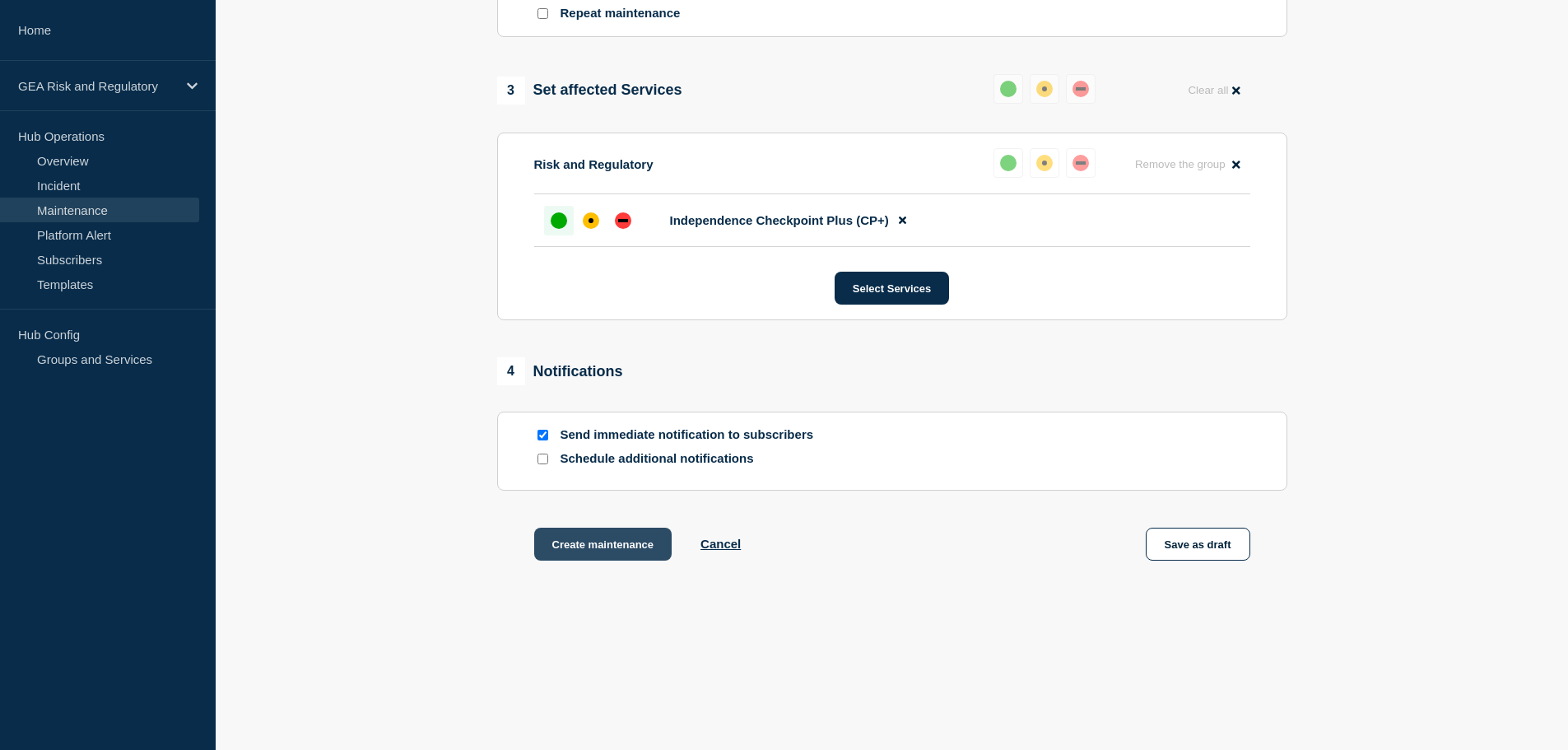
click at [592, 555] on button "Create maintenance" at bounding box center [603, 544] width 138 height 33
